Goal: Transaction & Acquisition: Purchase product/service

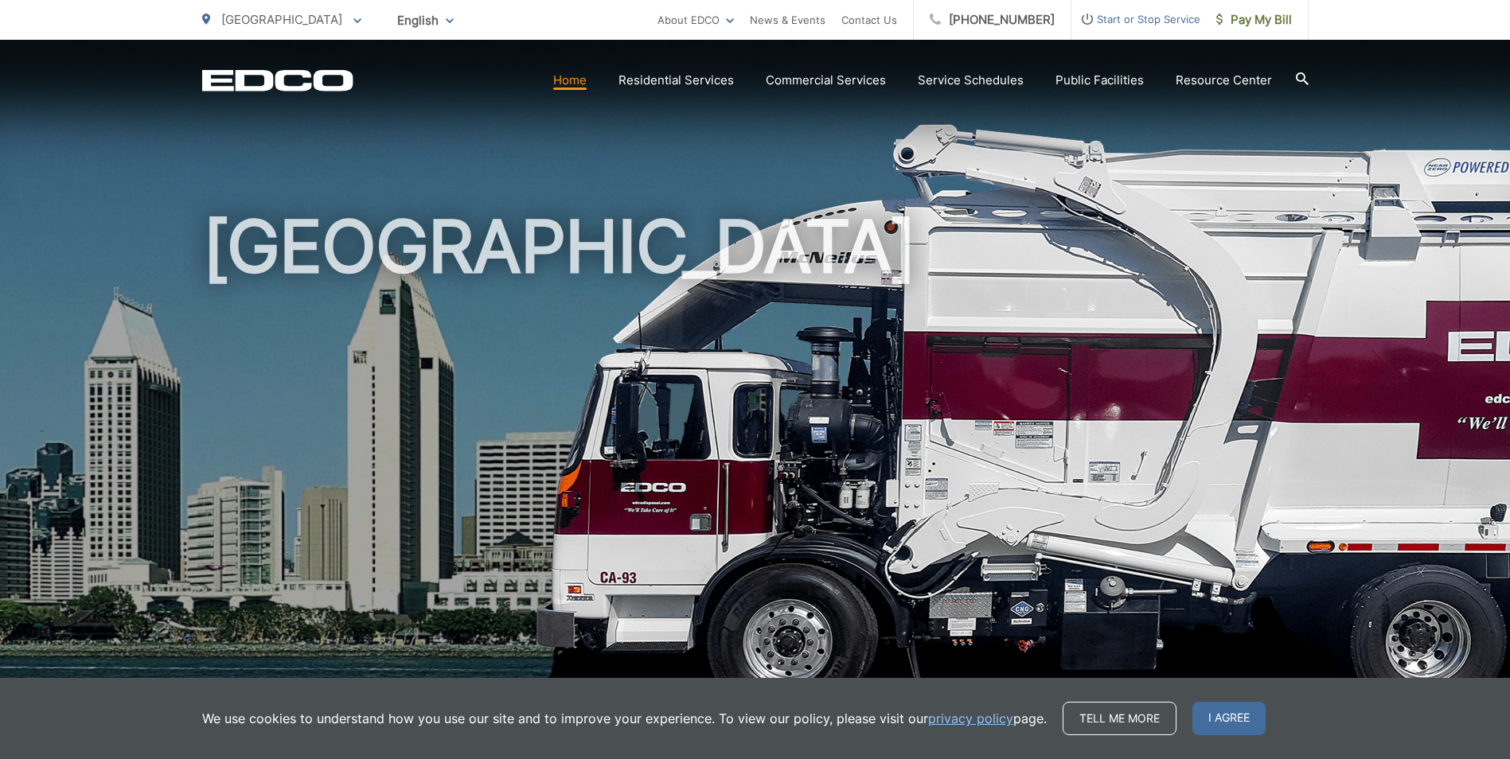
click at [1501, 677] on img at bounding box center [1223, 421] width 1379 height 597
click at [1414, 694] on div "We use cookies to understand how you use our site and to improve your experienc…" at bounding box center [755, 718] width 1510 height 81
click at [1001, 553] on h1 "[GEOGRAPHIC_DATA]" at bounding box center [755, 459] width 1107 height 504
click at [1245, 33] on link "Pay My Bill" at bounding box center [1255, 20] width 108 height 40
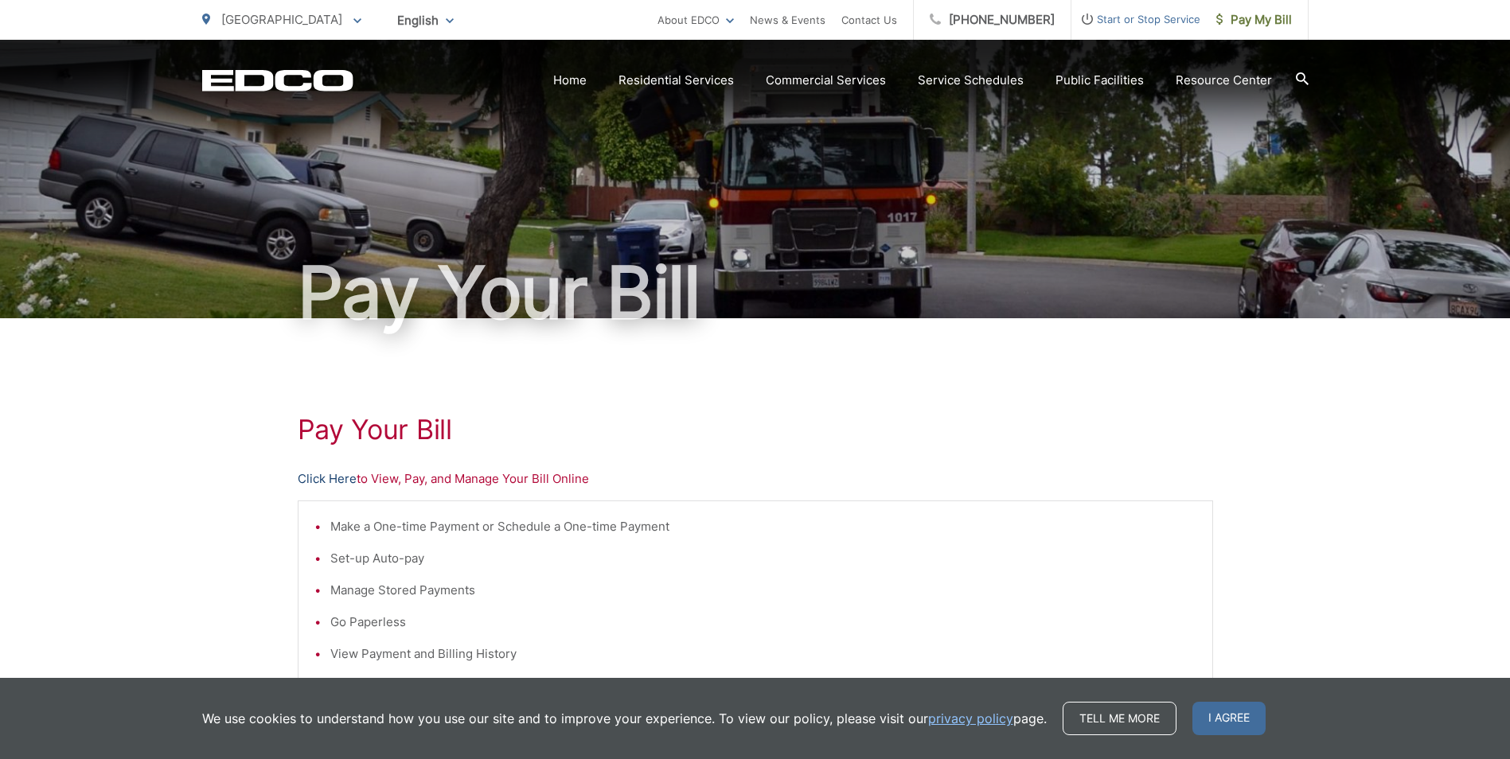
click at [338, 478] on link "Click Here" at bounding box center [327, 479] width 59 height 19
